Goal: Task Accomplishment & Management: Complete application form

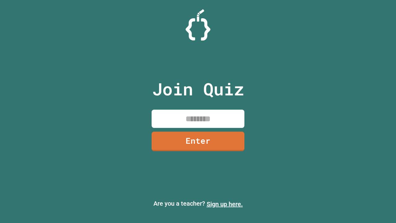
click at [224, 204] on link "Sign up here." at bounding box center [225, 203] width 36 height 7
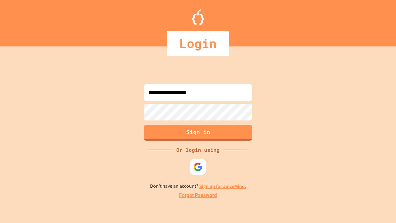
type input "**********"
